Goal: Transaction & Acquisition: Obtain resource

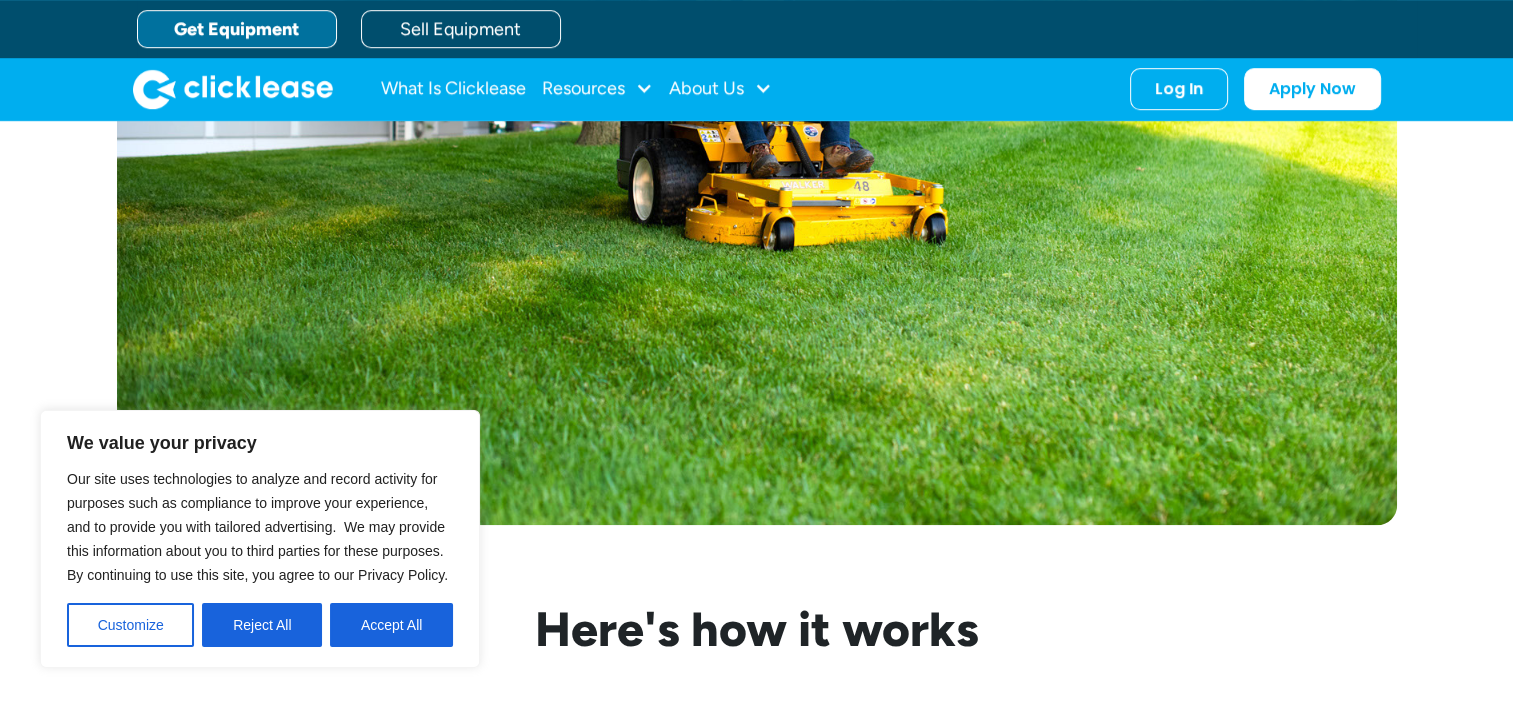
scroll to position [1308, 0]
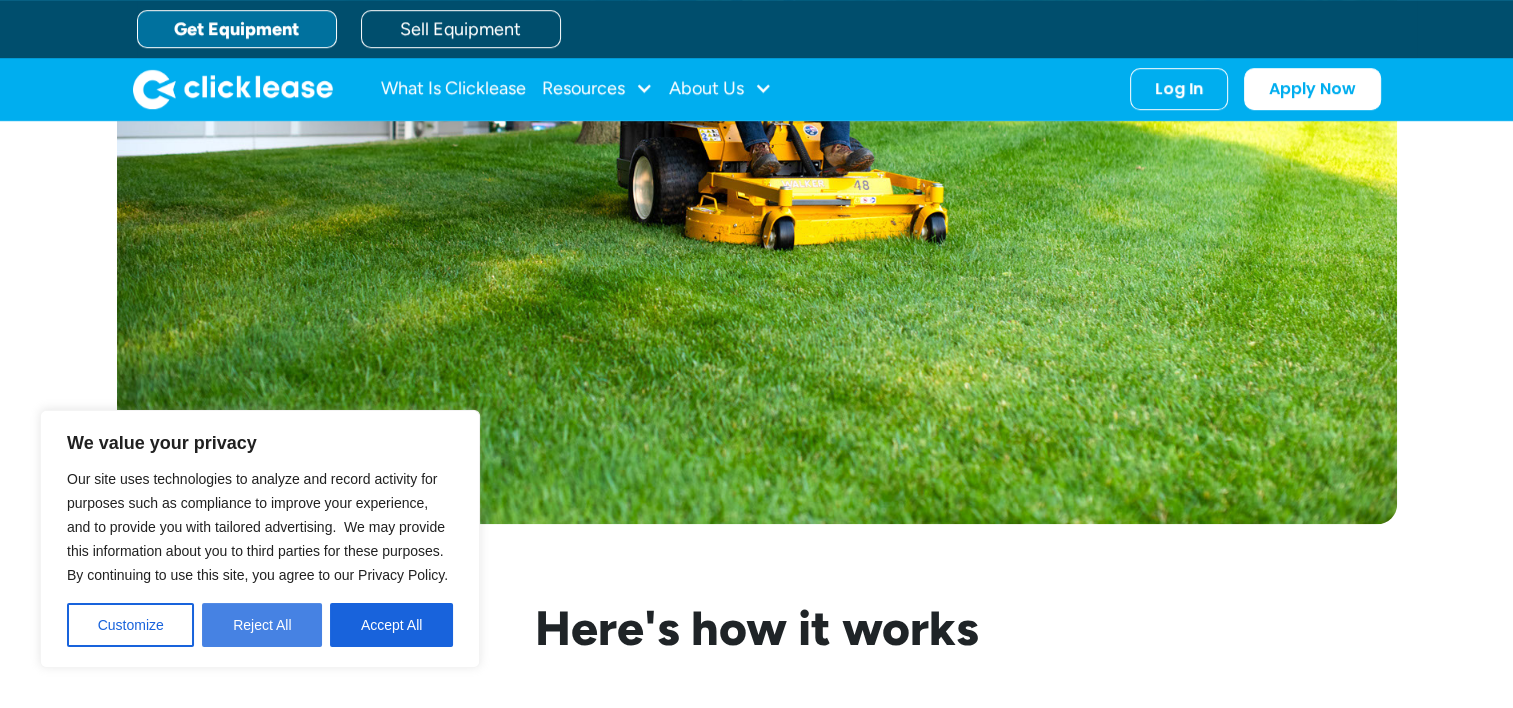
click at [234, 635] on button "Reject All" at bounding box center [262, 625] width 120 height 44
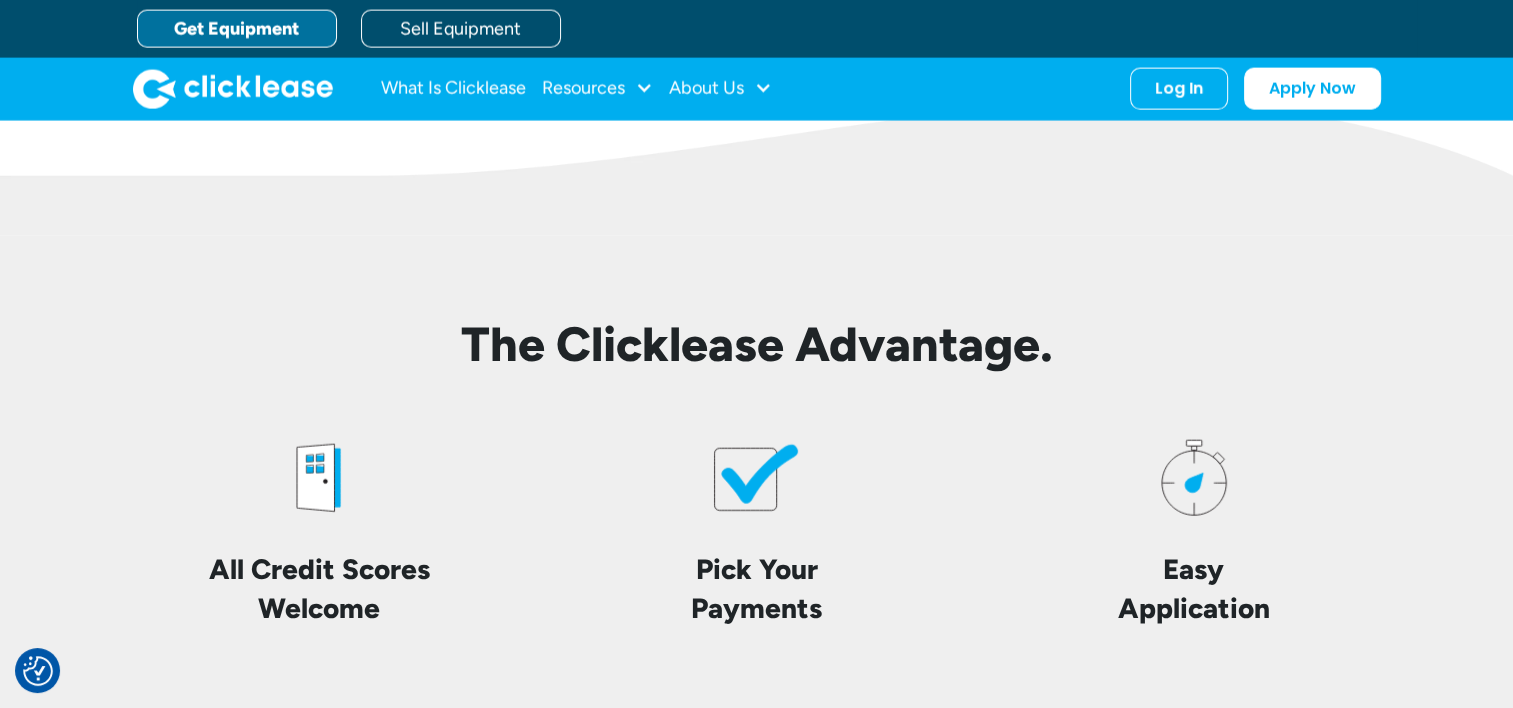
scroll to position [4375, 0]
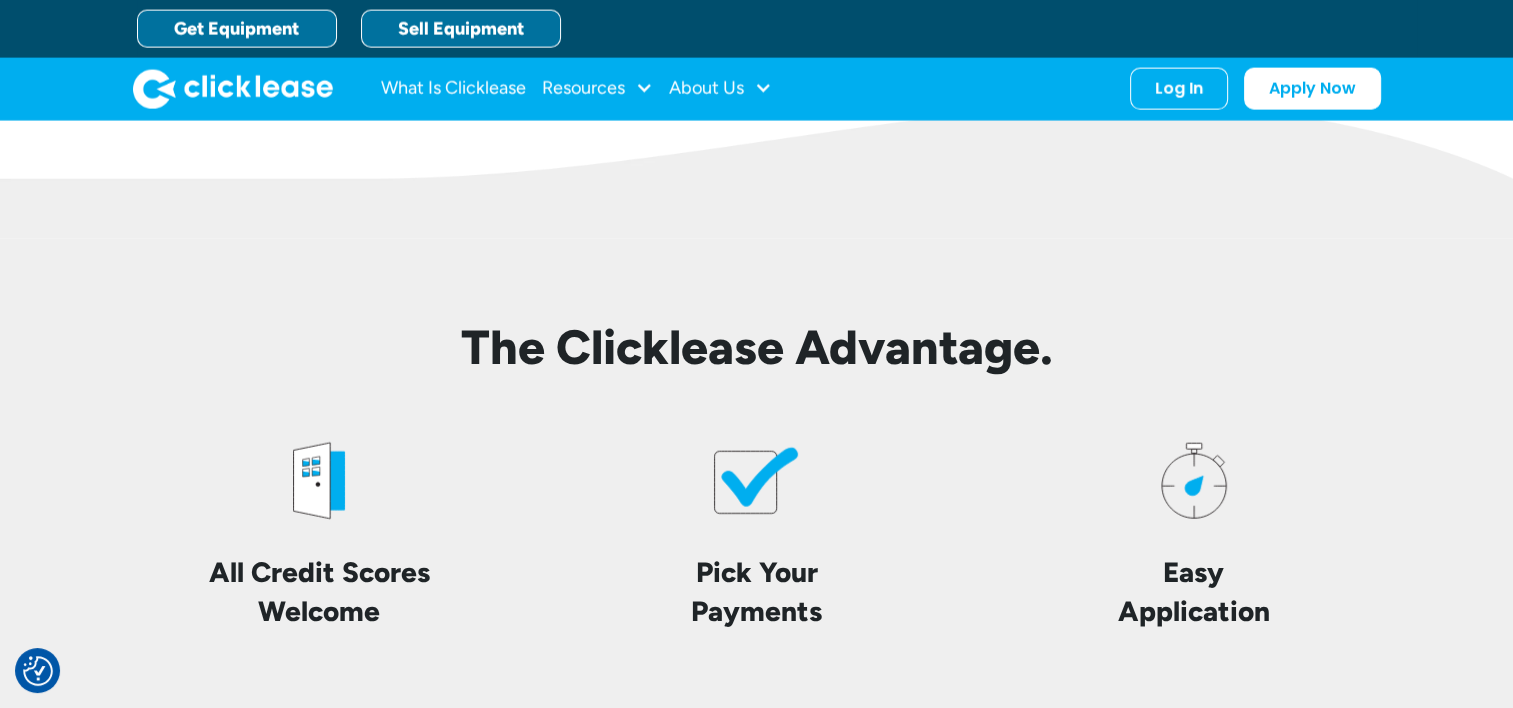
click at [464, 28] on link "Sell Equipment" at bounding box center [461, 29] width 200 height 38
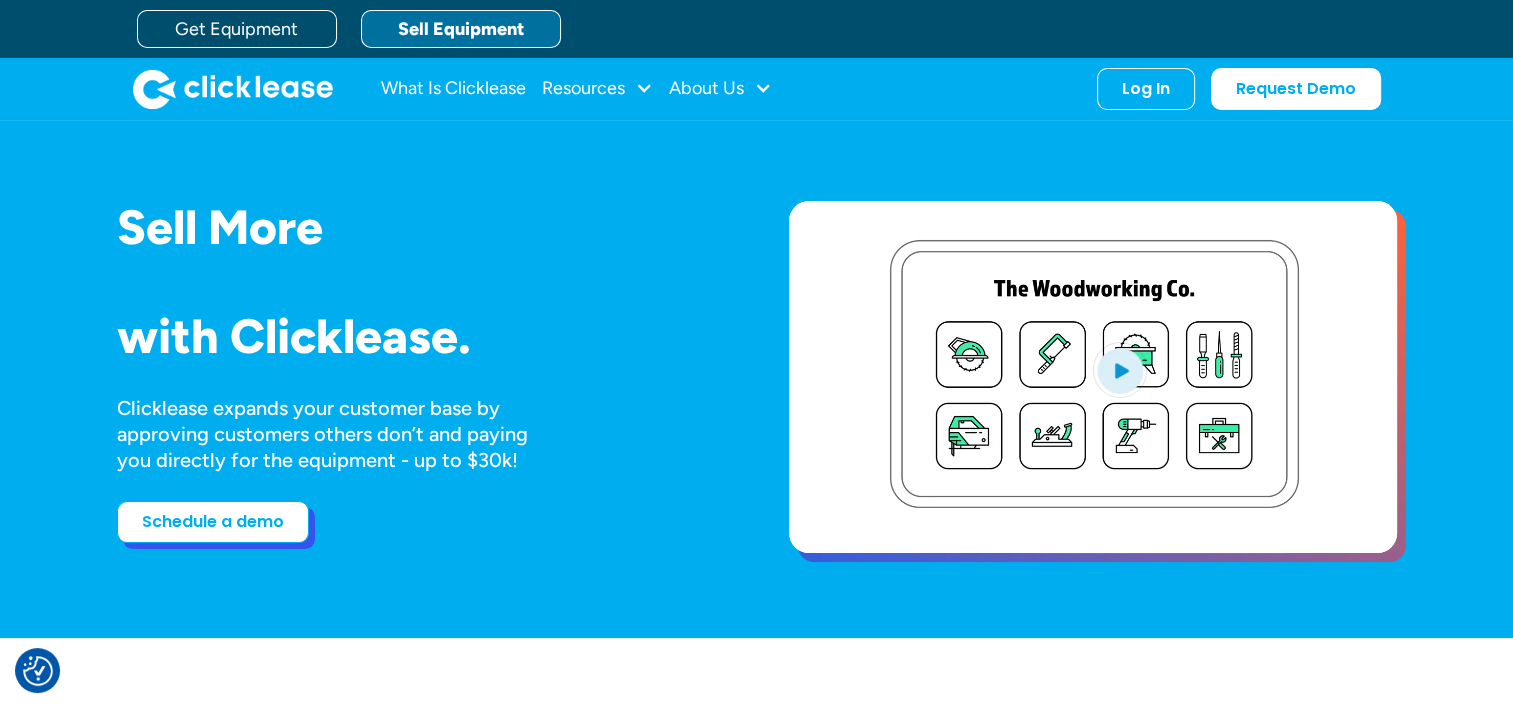
click at [216, 513] on link "Schedule a demo" at bounding box center [213, 522] width 192 height 42
